Goal: Information Seeking & Learning: Learn about a topic

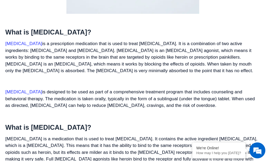
scroll to position [371, 0]
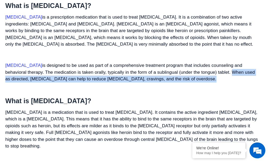
drag, startPoint x: 208, startPoint y: 65, endPoint x: 228, endPoint y: 72, distance: 21.1
click at [228, 72] on p "[MEDICAL_DATA] is designed to be used as part of a comprehensive treatment prog…" at bounding box center [132, 72] width 254 height 20
copy p "When used as directed, [MEDICAL_DATA] can help to reduce [MEDICAL_DATA], cravin…"
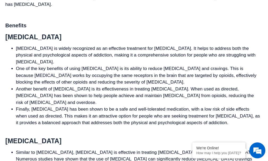
scroll to position [796, 0]
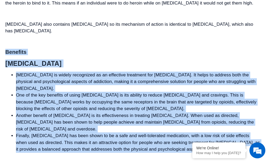
drag, startPoint x: 6, startPoint y: 18, endPoint x: 181, endPoint y: 99, distance: 193.0
copy div "Benefits [MEDICAL_DATA] [MEDICAL_DATA] is widely recognized as an effective tre…"
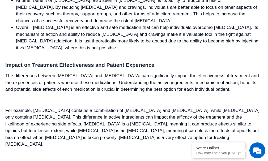
scroll to position [1035, 0]
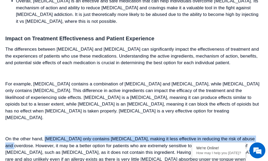
drag, startPoint x: 45, startPoint y: 86, endPoint x: 245, endPoint y: 85, distance: 199.8
click at [255, 136] on p "On the other hand, [MEDICAL_DATA] only contains [MEDICAL_DATA], making it less …" at bounding box center [132, 156] width 254 height 41
copy p "[MEDICAL_DATA] only contains [MEDICAL_DATA], making it less effective in reduci…"
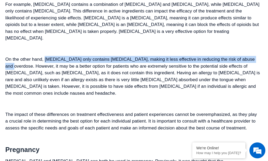
scroll to position [1220, 0]
